Goal: Task Accomplishment & Management: Complete application form

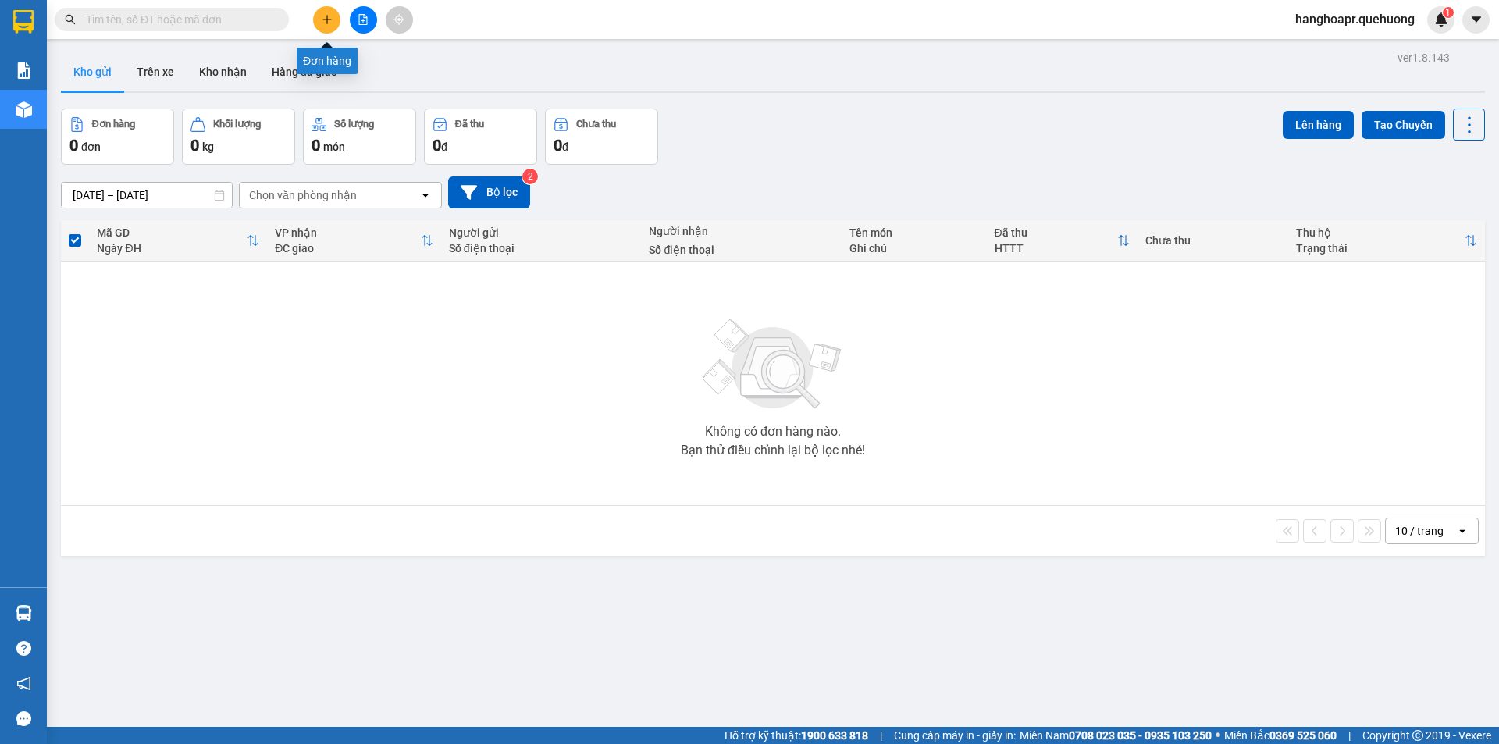
click at [323, 8] on button at bounding box center [326, 19] width 27 height 27
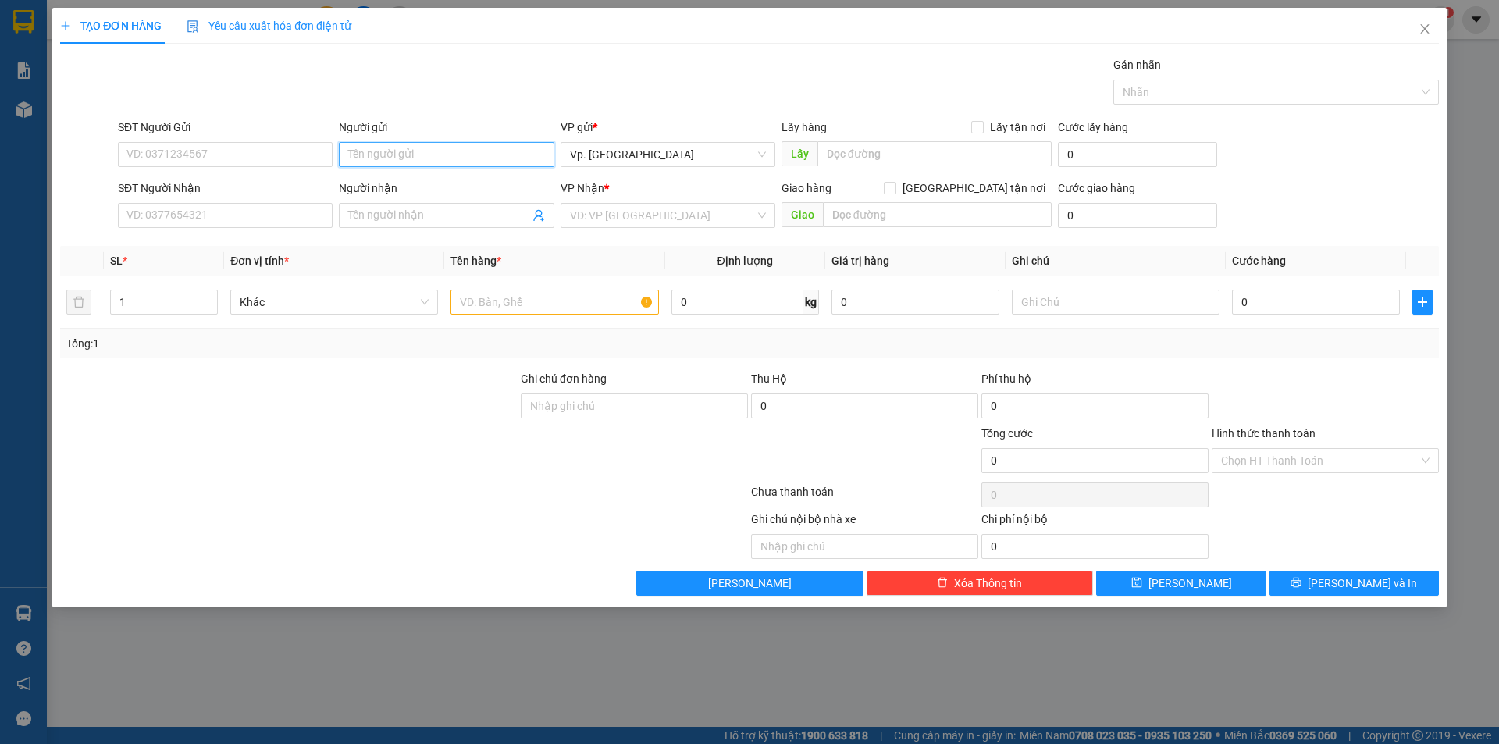
click at [450, 163] on input "Người gửi" at bounding box center [446, 154] width 215 height 25
click at [1424, 30] on icon "close" at bounding box center [1424, 28] width 9 height 9
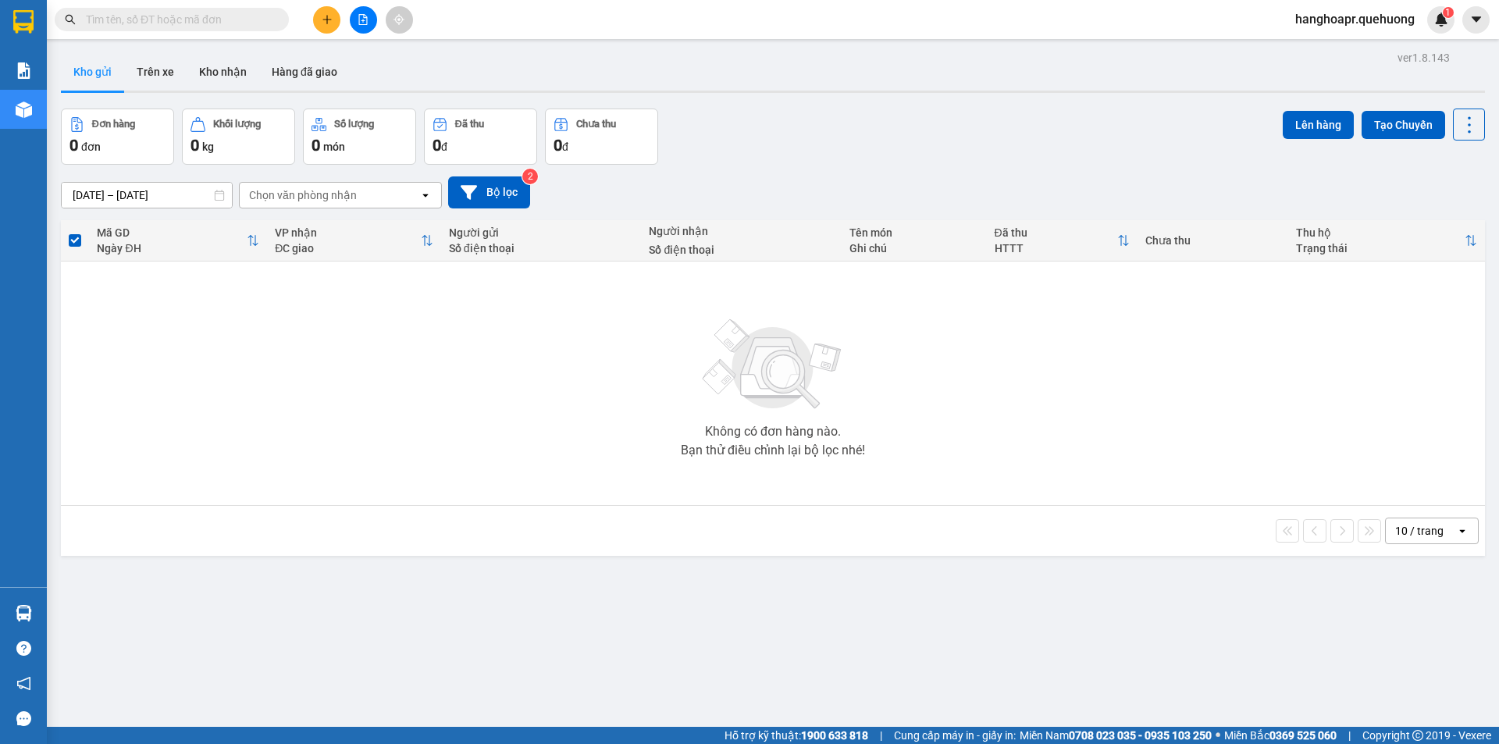
click at [314, 25] on button at bounding box center [326, 19] width 27 height 27
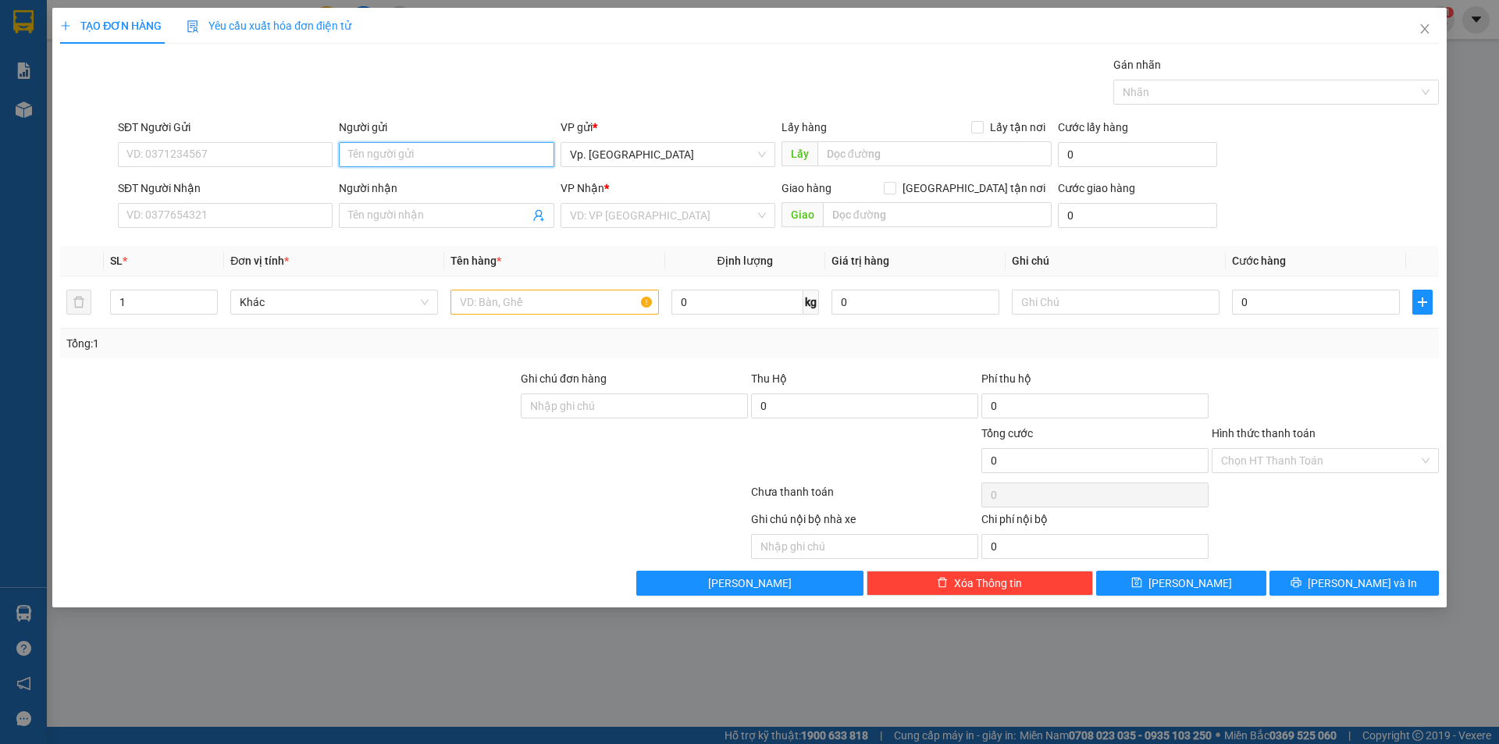
click at [397, 153] on input "Người gửi" at bounding box center [446, 154] width 215 height 25
type input "c"
type input "CHỊ MY KẾ TOÁN"
click at [379, 216] on input "Người nhận" at bounding box center [438, 215] width 180 height 17
type input "CHỊ HẰNG 116"
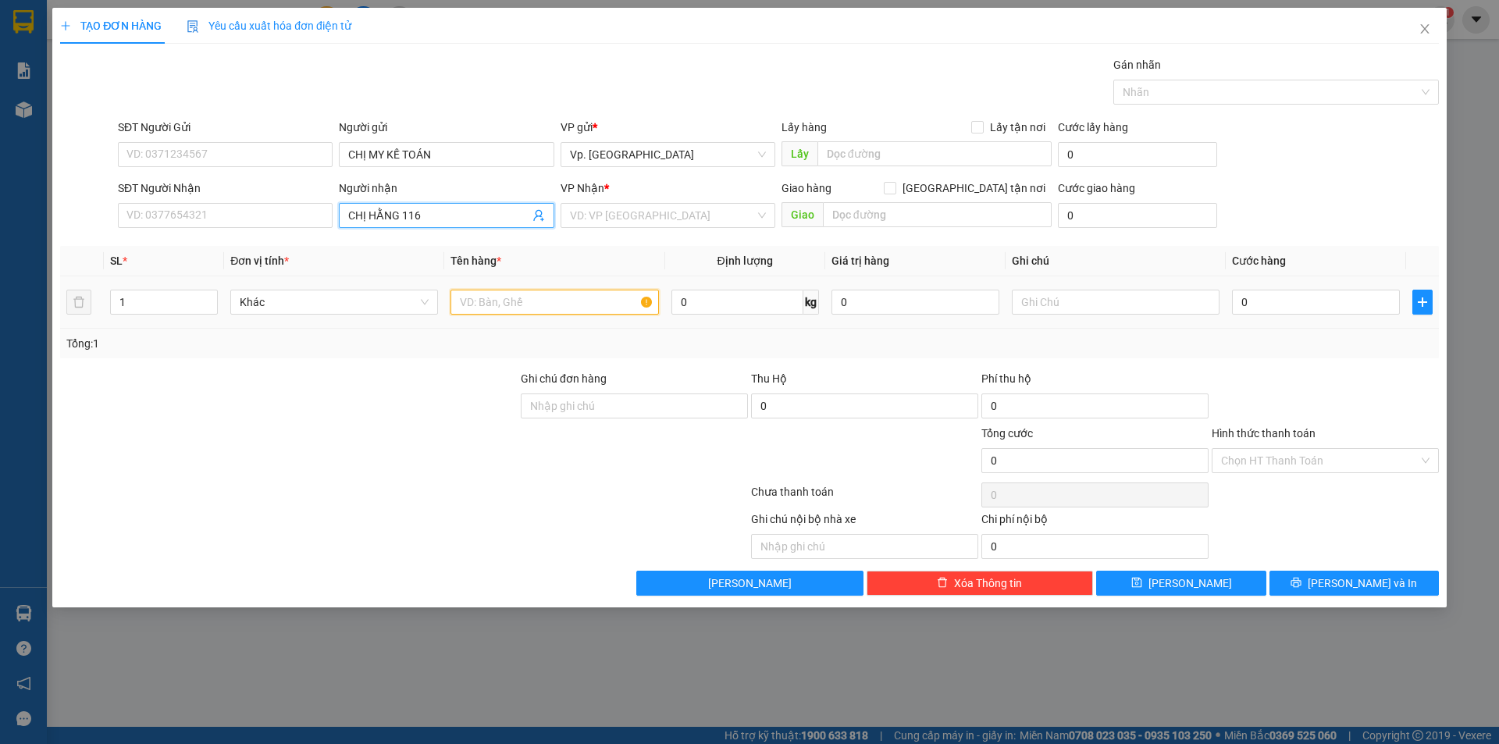
click at [475, 296] on input "text" at bounding box center [555, 302] width 208 height 25
type input "1 TẬP GT QUAN TRỌNG CHỊ [PERSON_NAME] LẤY"
click at [1256, 466] on input "Hình thức thanh toán" at bounding box center [1320, 460] width 198 height 23
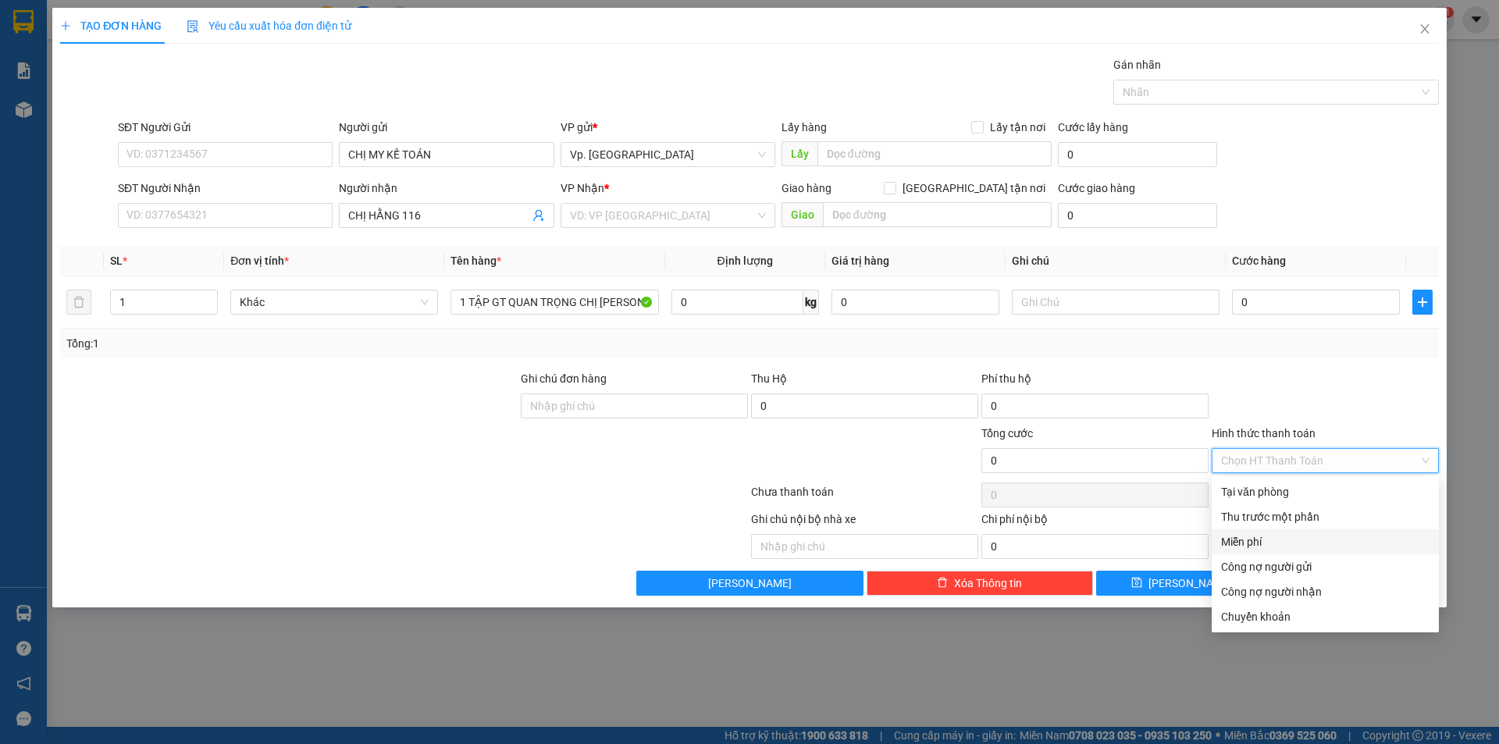
click at [1263, 551] on div "Miễn phí" at bounding box center [1325, 541] width 227 height 25
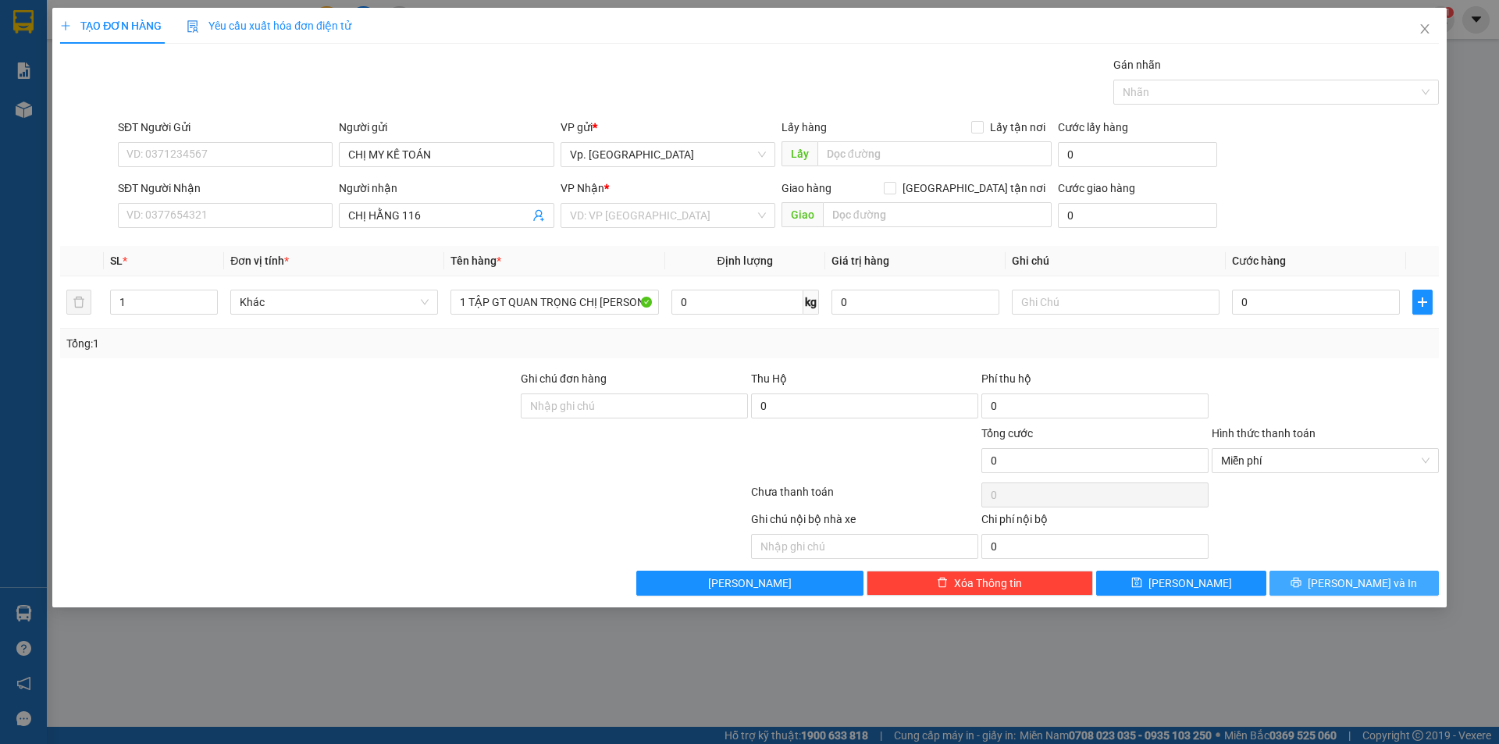
click at [1303, 581] on button "[PERSON_NAME] và In" at bounding box center [1354, 583] width 169 height 25
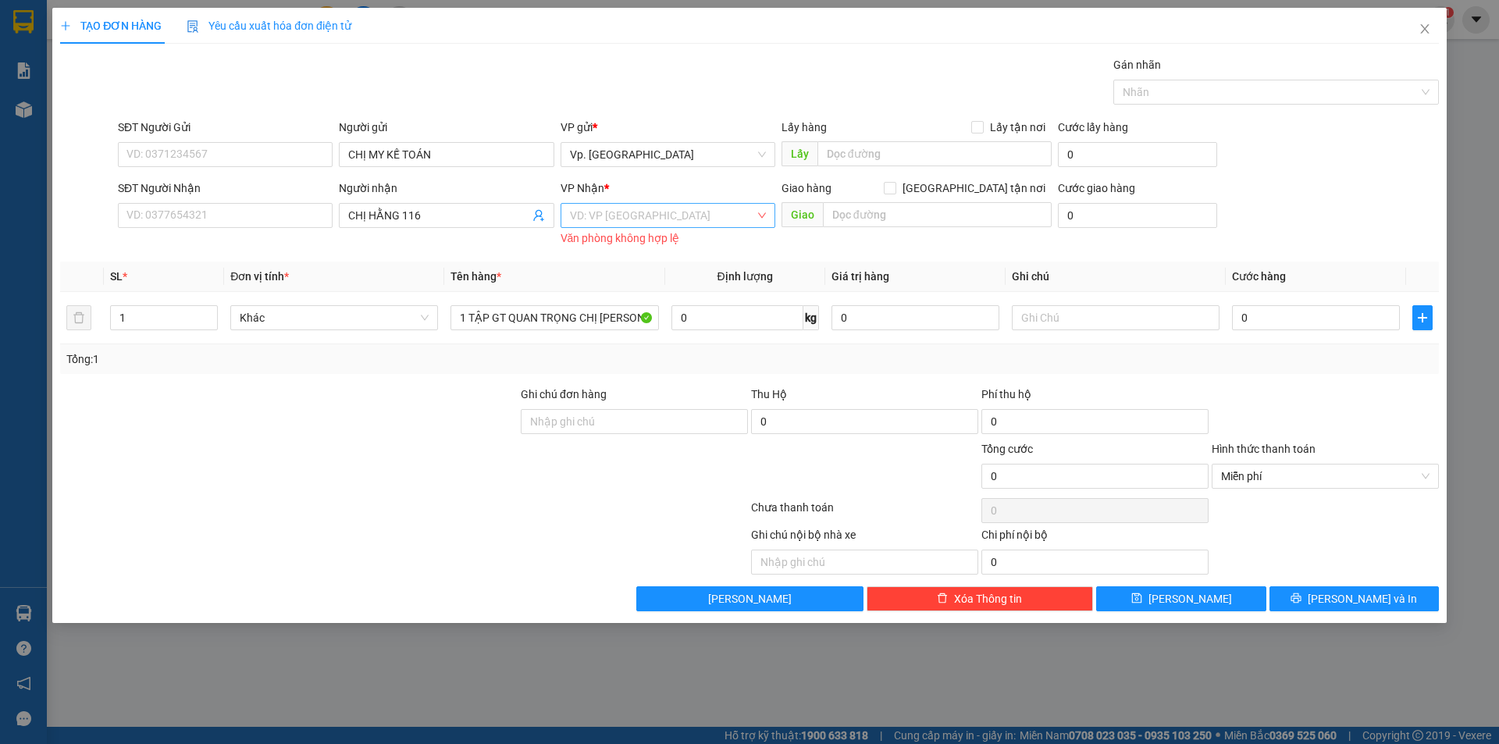
click at [622, 207] on input "search" at bounding box center [662, 215] width 185 height 23
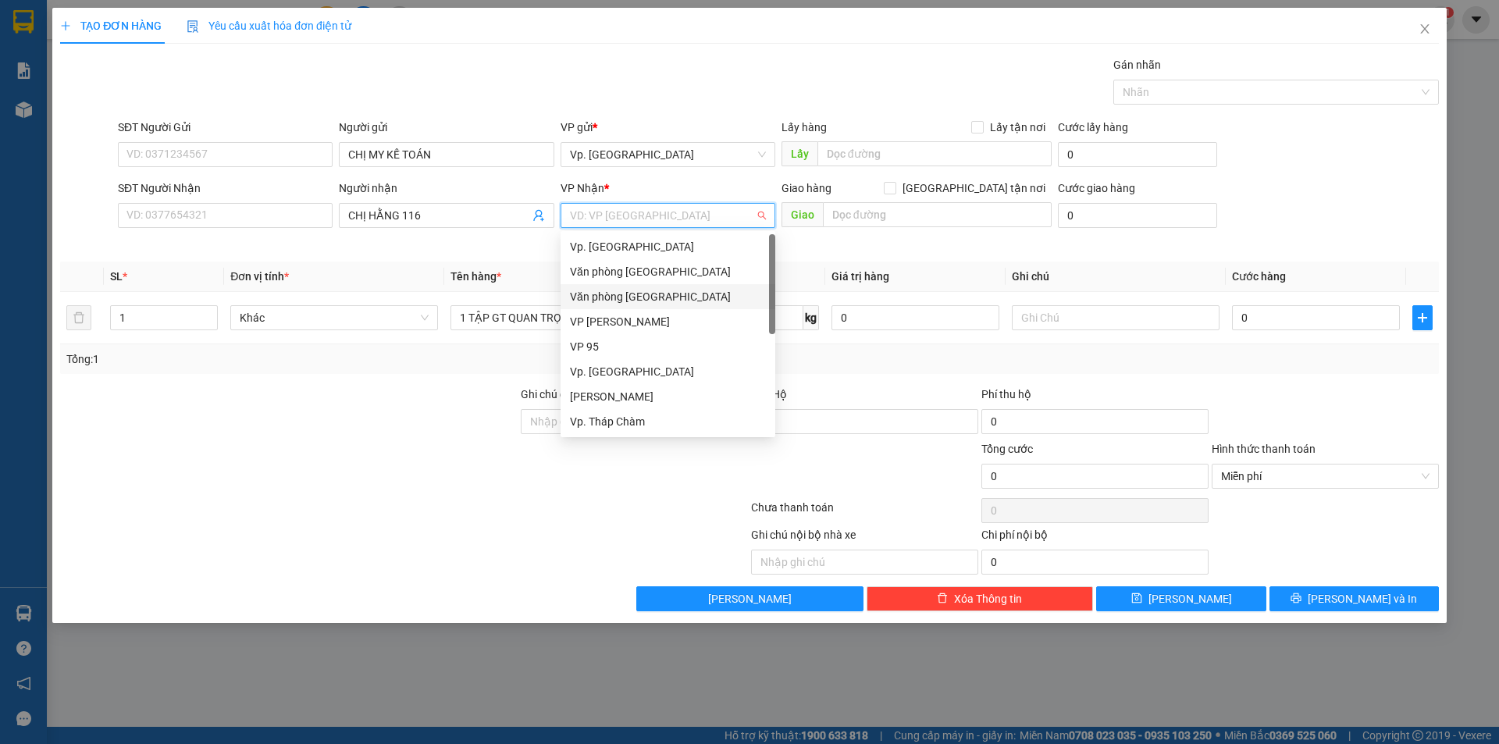
scroll to position [78, 0]
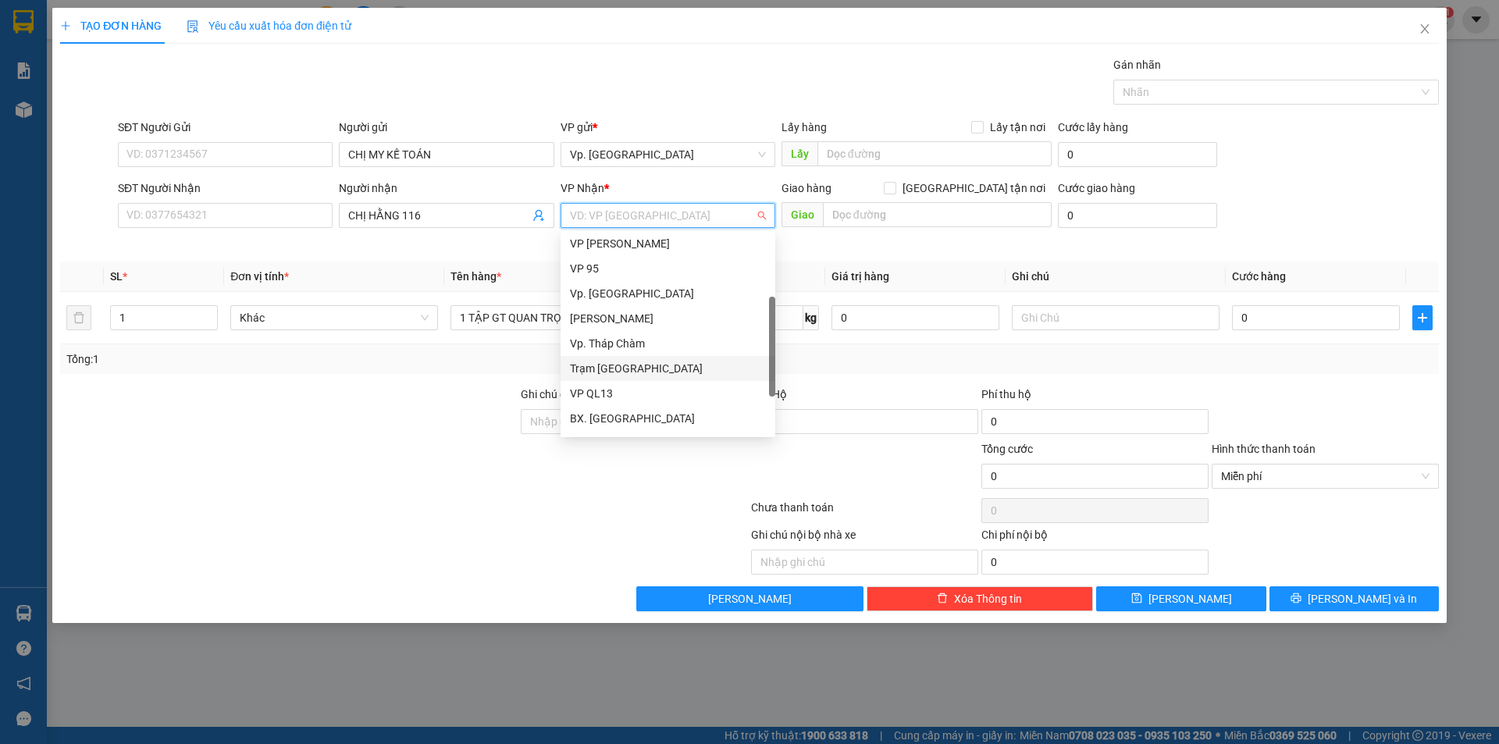
click at [607, 380] on div "Trạm [GEOGRAPHIC_DATA]" at bounding box center [668, 368] width 215 height 25
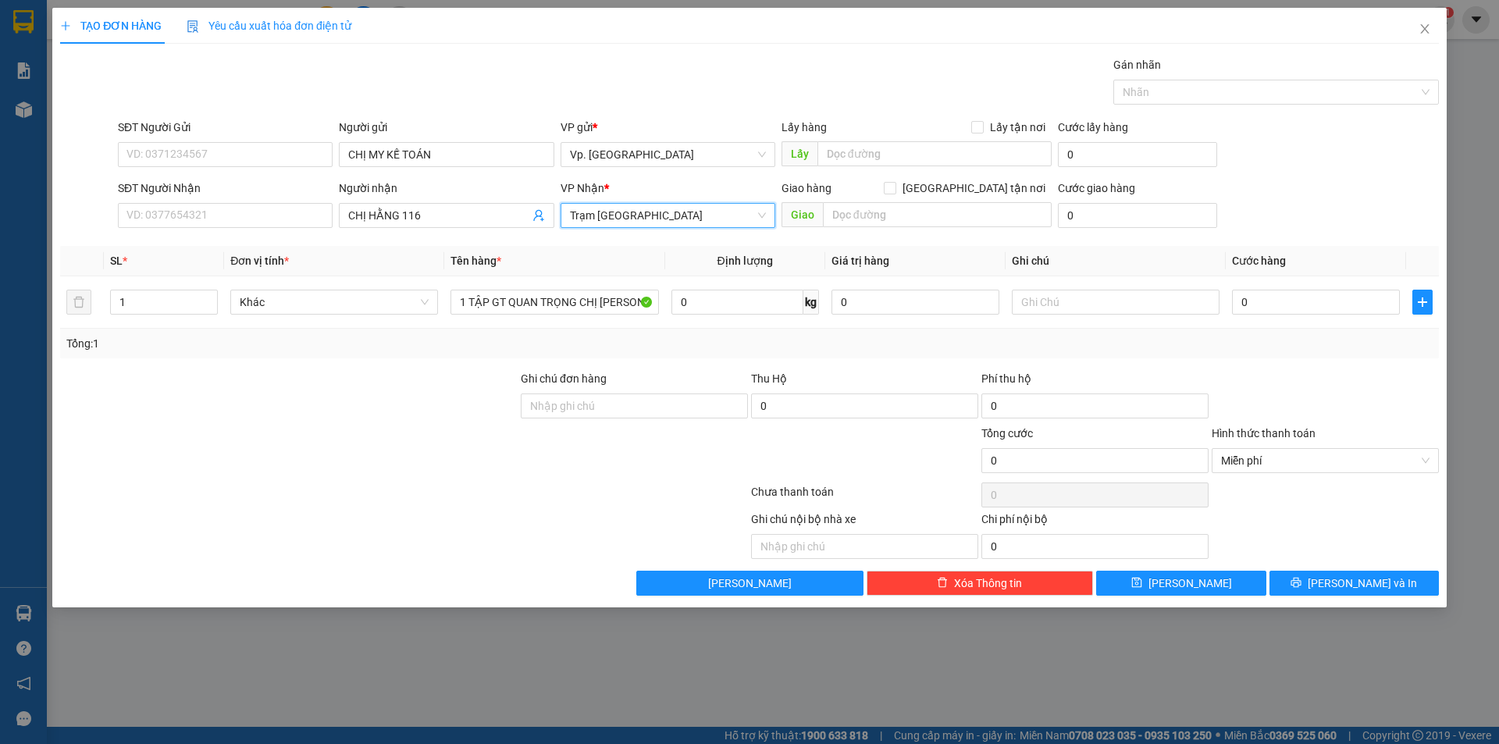
click at [590, 210] on span "Trạm [GEOGRAPHIC_DATA]" at bounding box center [668, 215] width 196 height 23
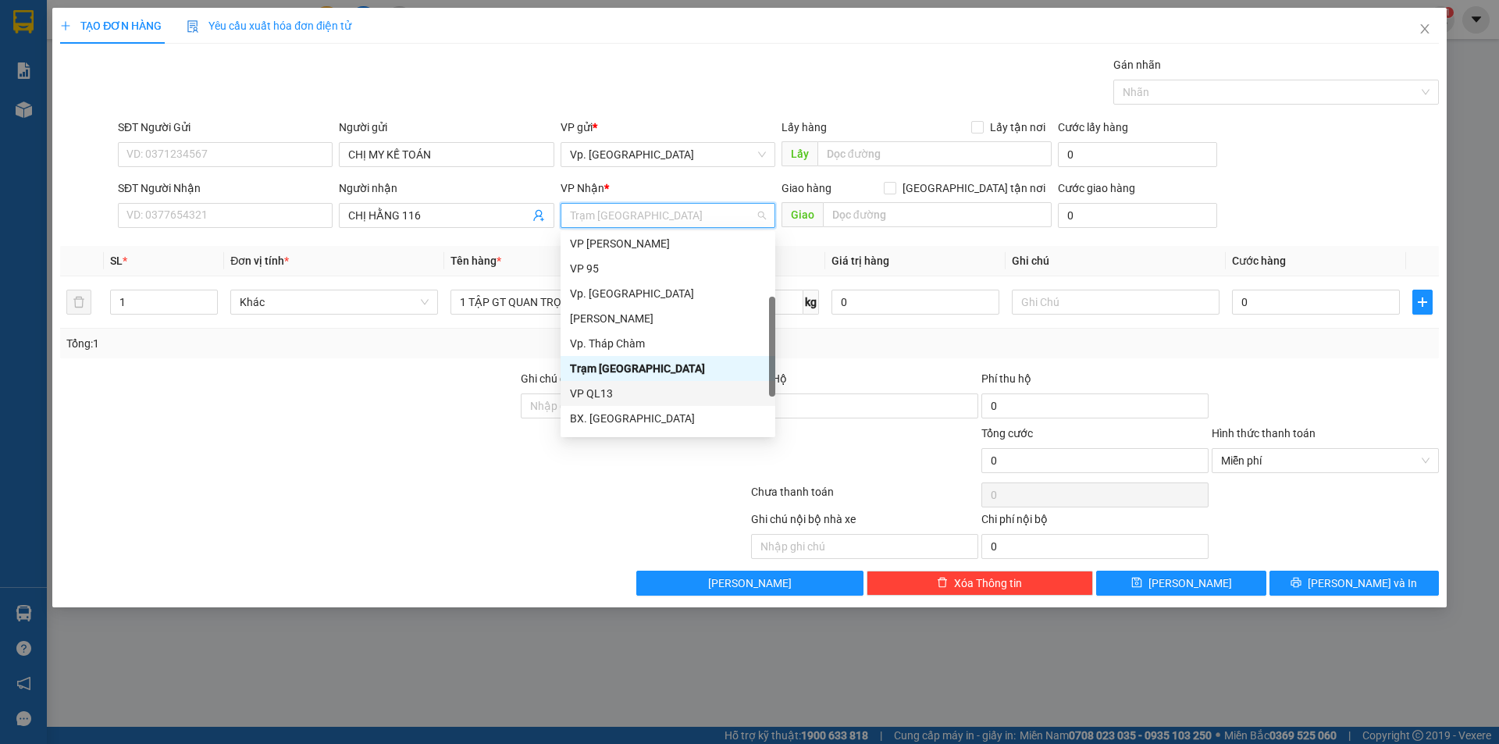
click at [593, 397] on div "VP QL13" at bounding box center [668, 393] width 196 height 17
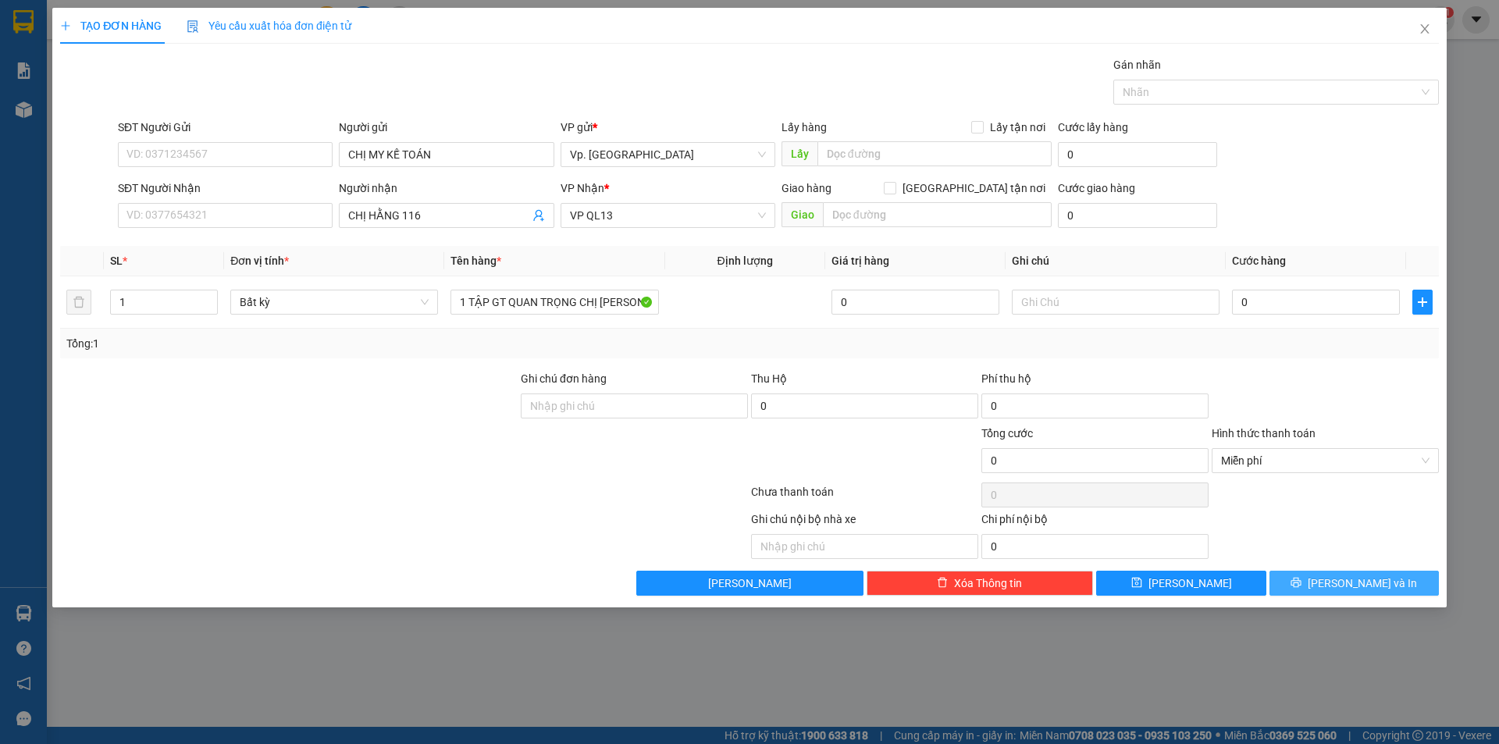
click at [1302, 586] on icon "printer" at bounding box center [1296, 582] width 11 height 11
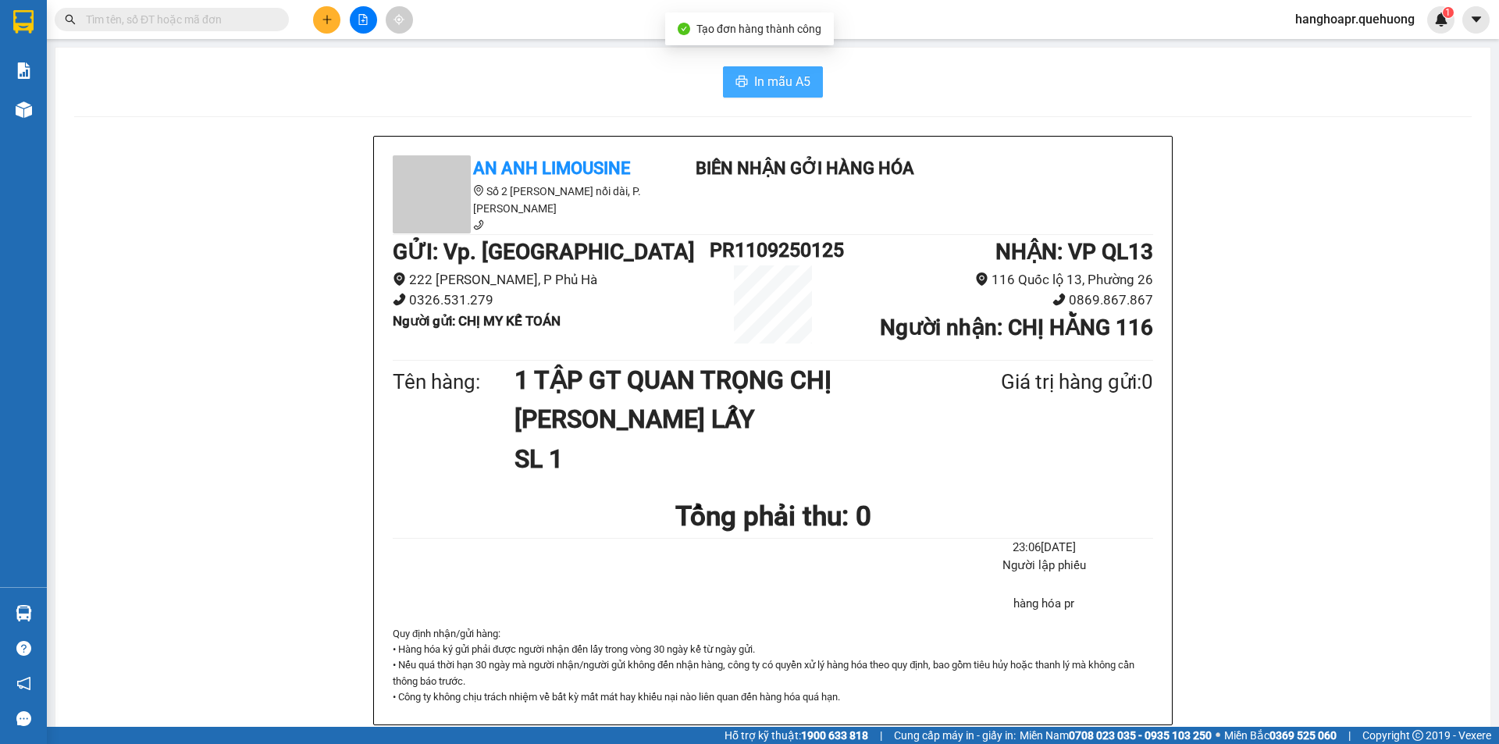
click at [763, 91] on span "In mẫu A5" at bounding box center [782, 82] width 56 height 20
